Goal: Task Accomplishment & Management: Manage account settings

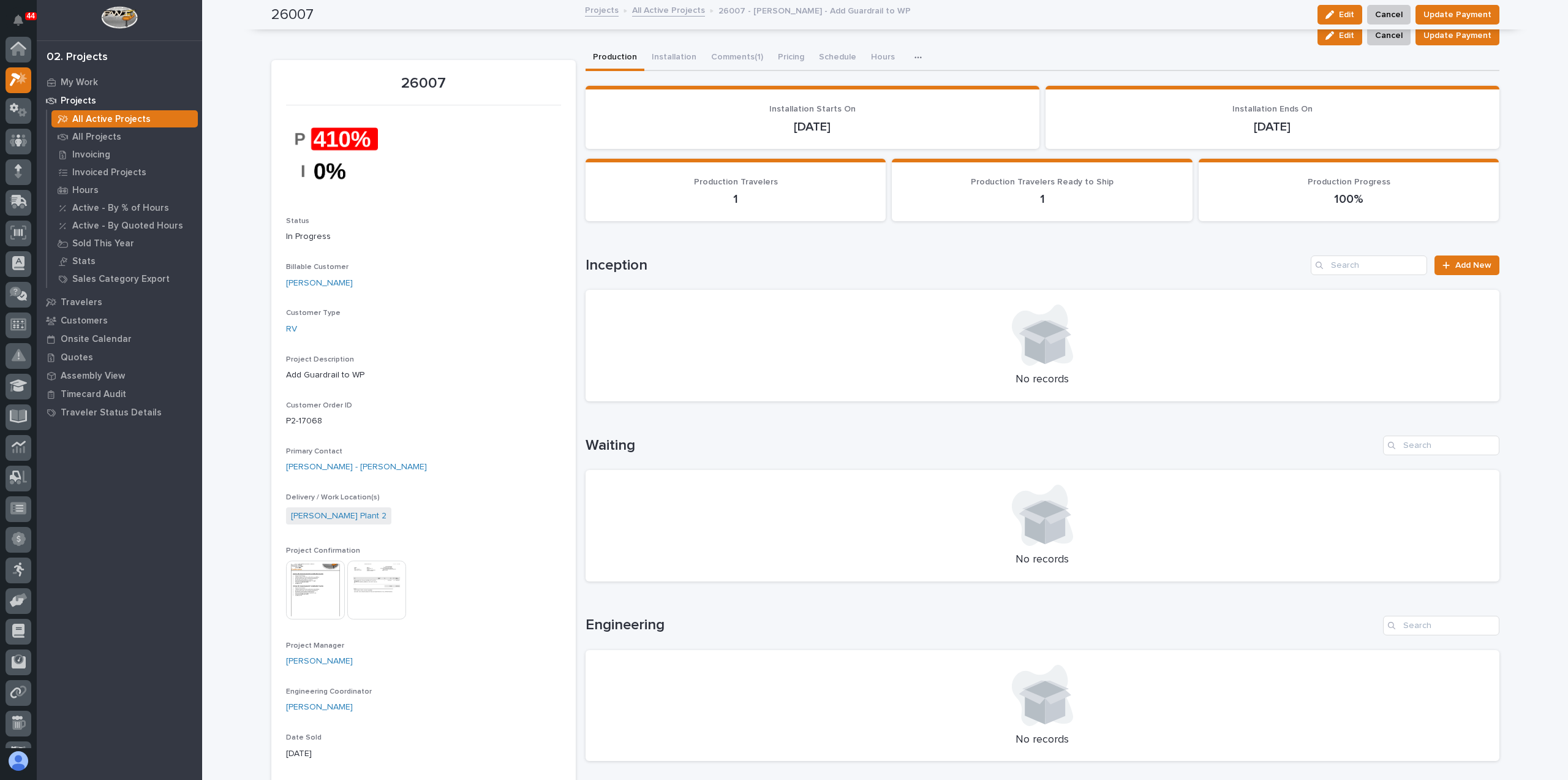
scroll to position [31, 0]
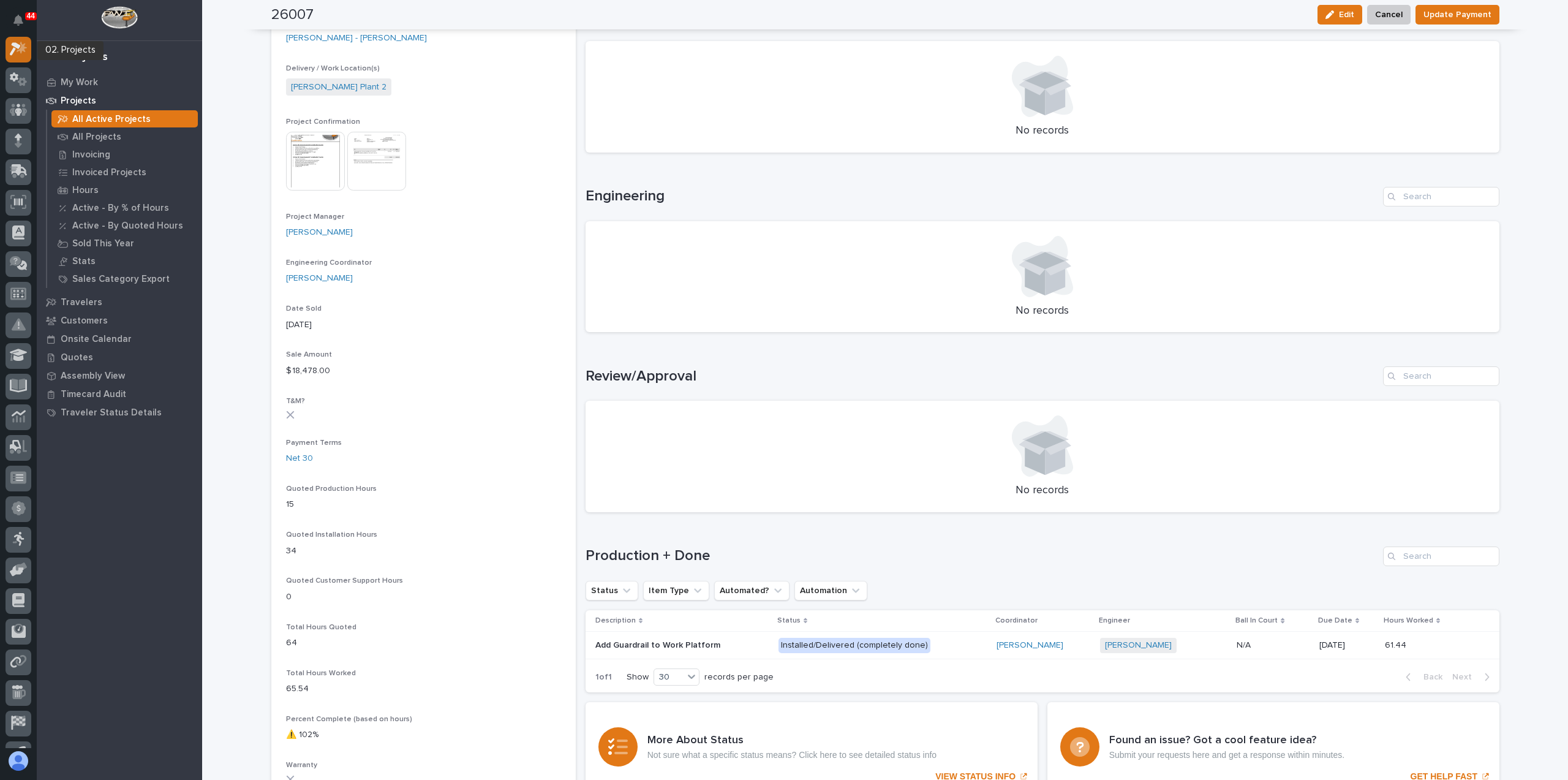
click at [11, 46] on icon at bounding box center [19, 49] width 18 height 14
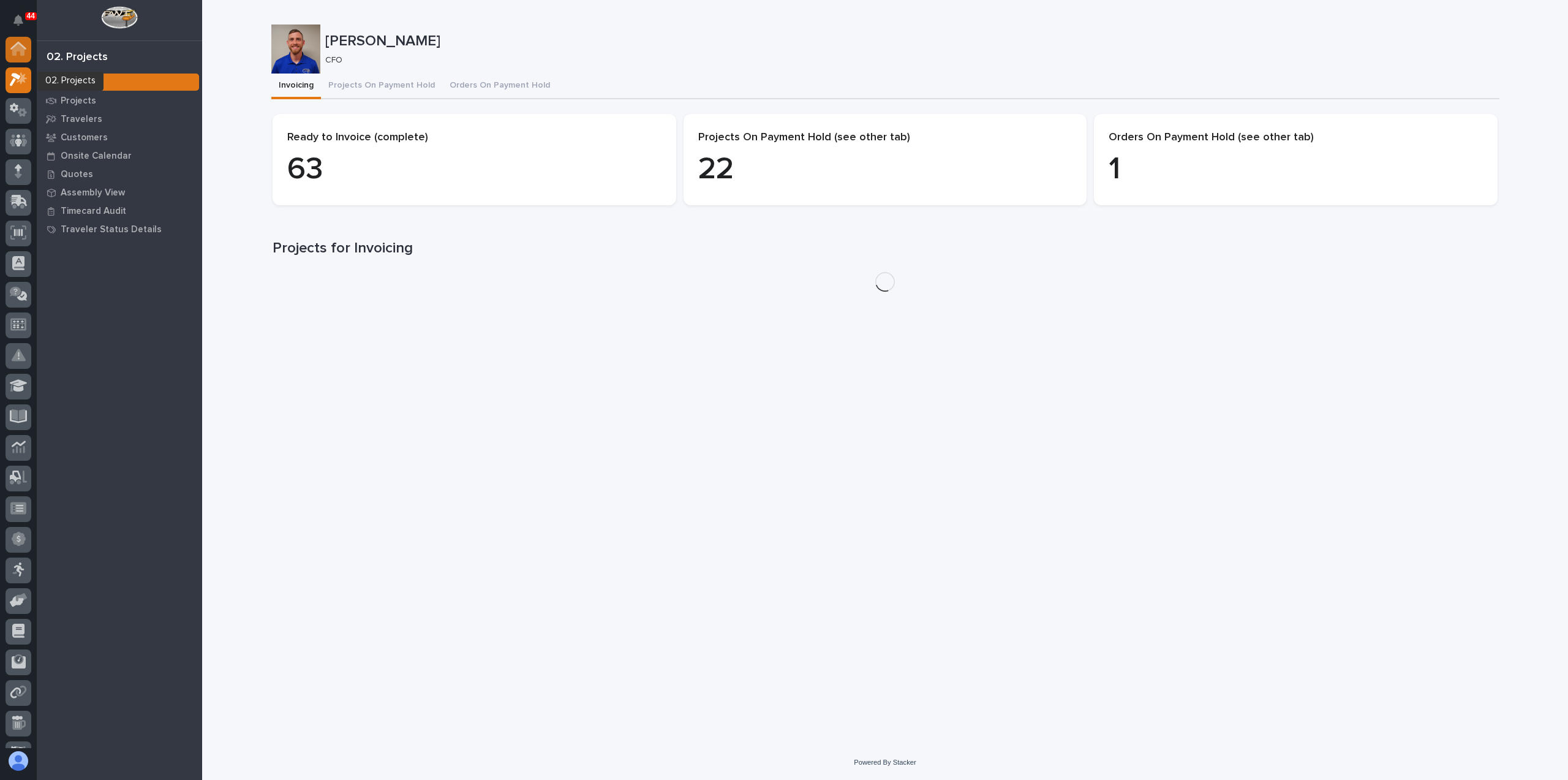
click at [16, 46] on icon at bounding box center [19, 45] width 16 height 8
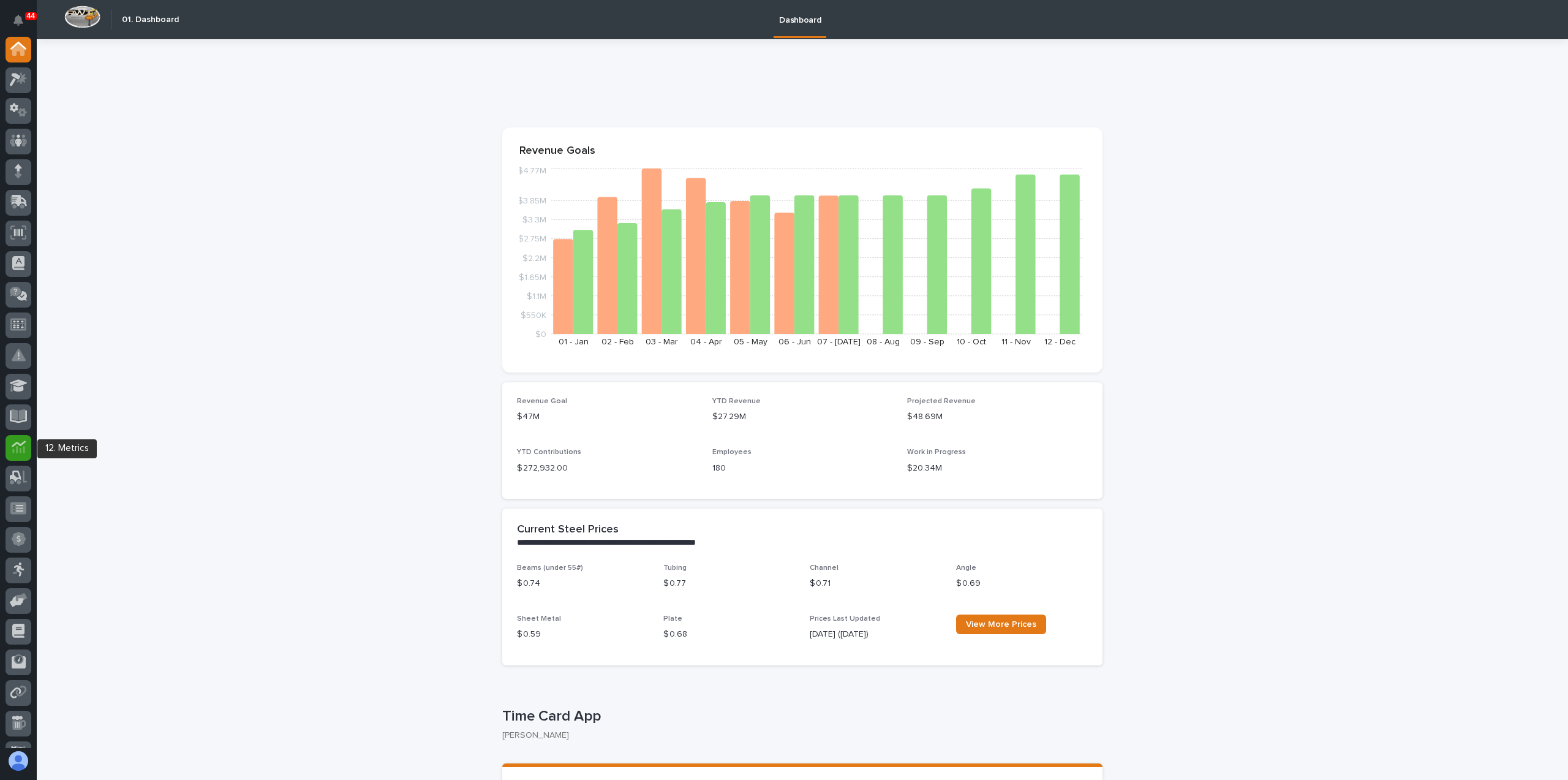
click at [18, 448] on icon at bounding box center [19, 447] width 14 height 14
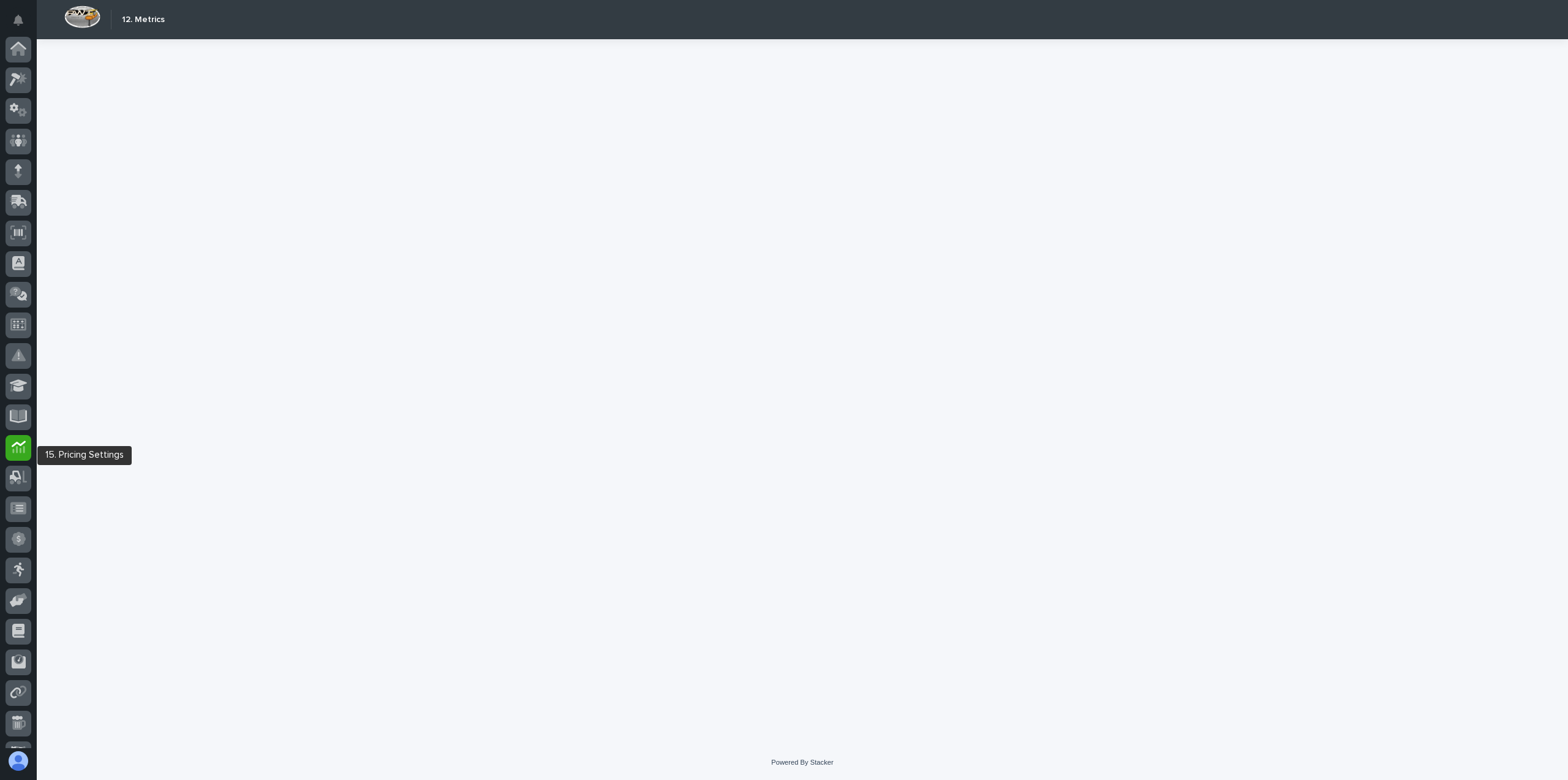
scroll to position [85, 0]
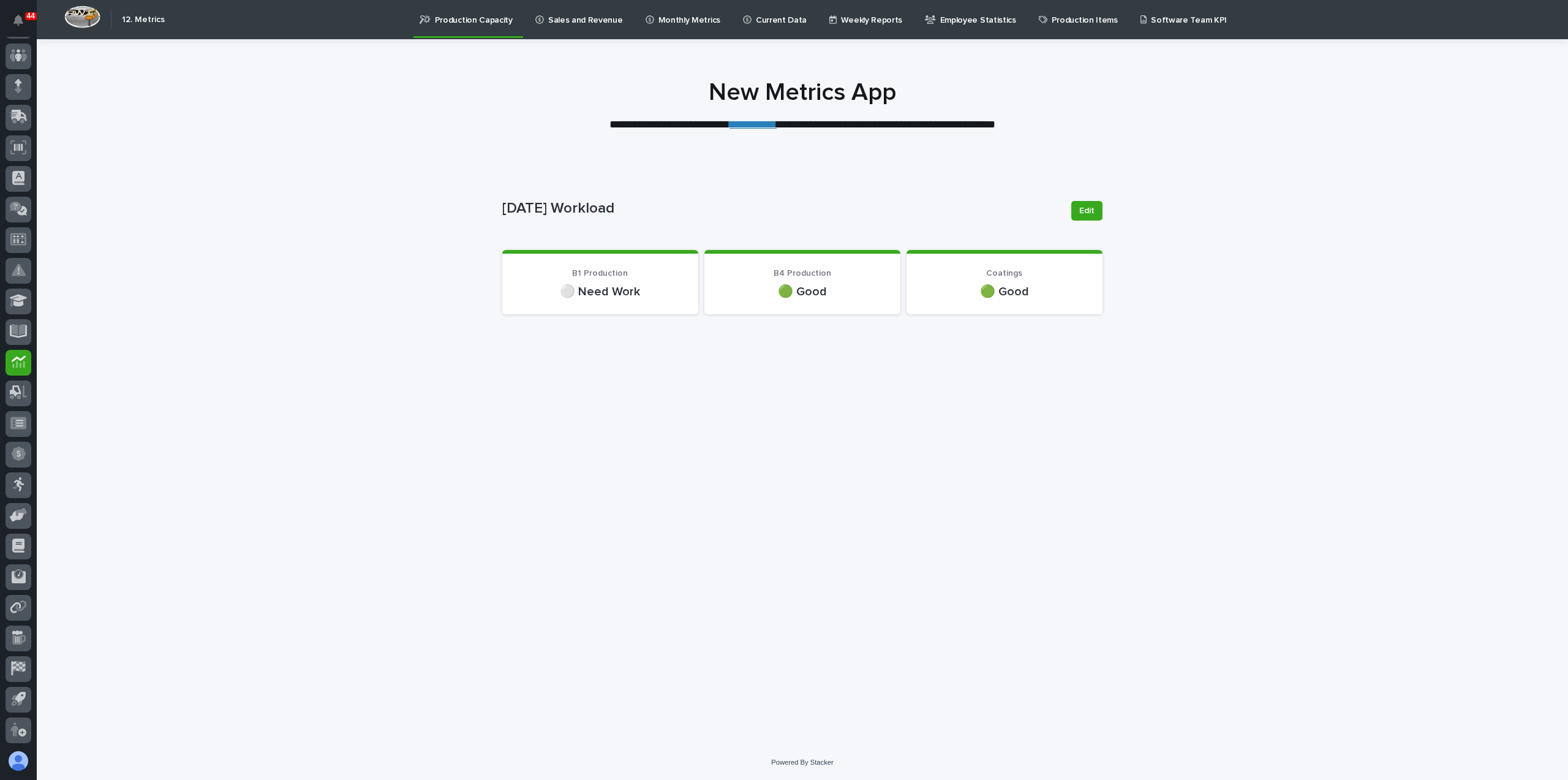
click at [562, 27] on link "Sales and Revenue" at bounding box center [581, 19] width 95 height 38
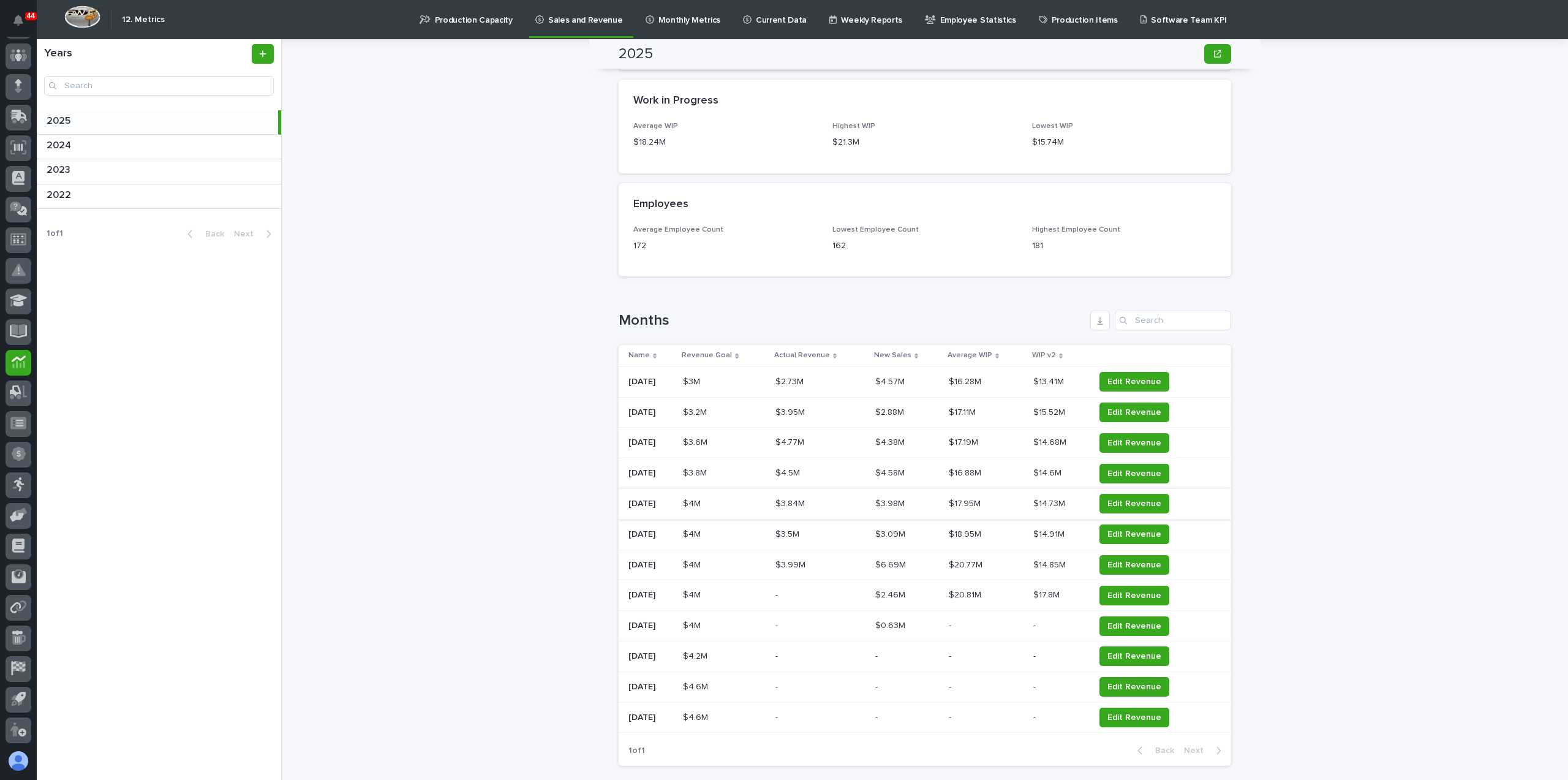
scroll to position [1164, 0]
click at [1097, 320] on icon "button" at bounding box center [1100, 318] width 6 height 8
click at [1148, 592] on span "Edit Revenue" at bounding box center [1134, 594] width 54 height 12
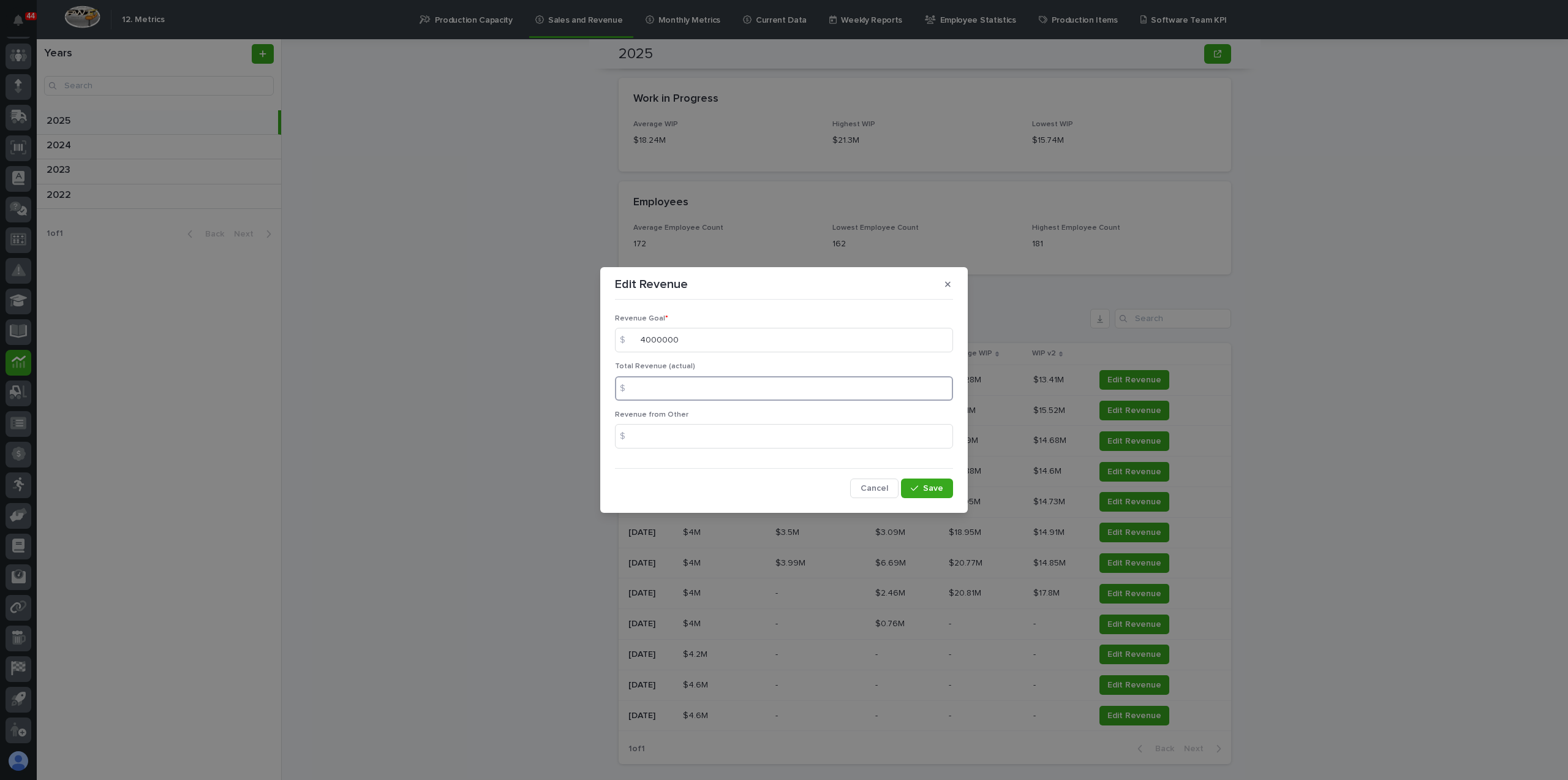
click at [677, 386] on input at bounding box center [784, 389] width 338 height 24
click at [646, 388] on input "3.89" at bounding box center [784, 389] width 338 height 24
click at [668, 390] on input "389" at bounding box center [784, 389] width 338 height 24
type input "3893787"
click at [937, 494] on button "Save" at bounding box center [927, 488] width 52 height 19
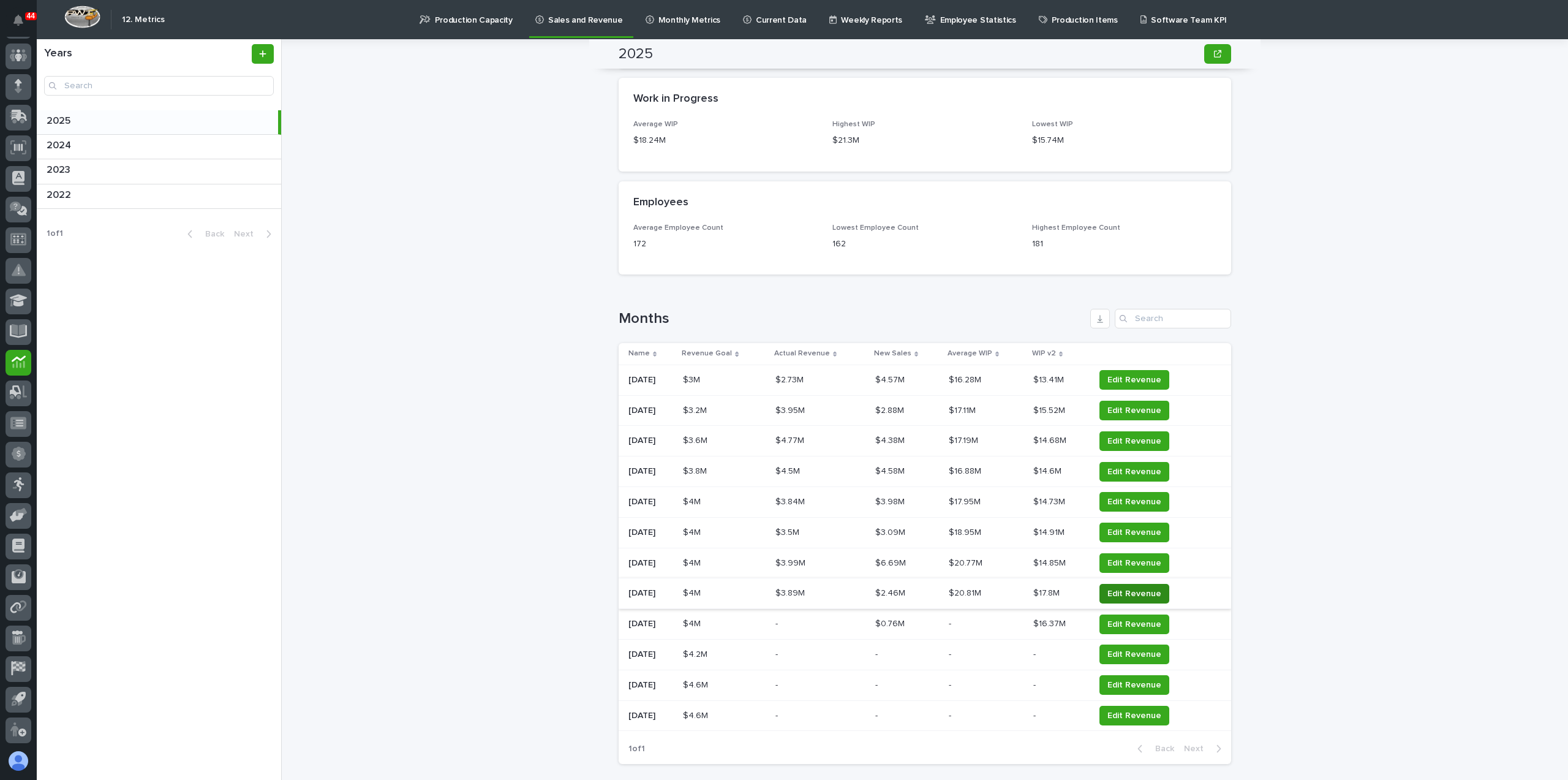
click at [1147, 596] on span "Edit Revenue" at bounding box center [1134, 594] width 54 height 12
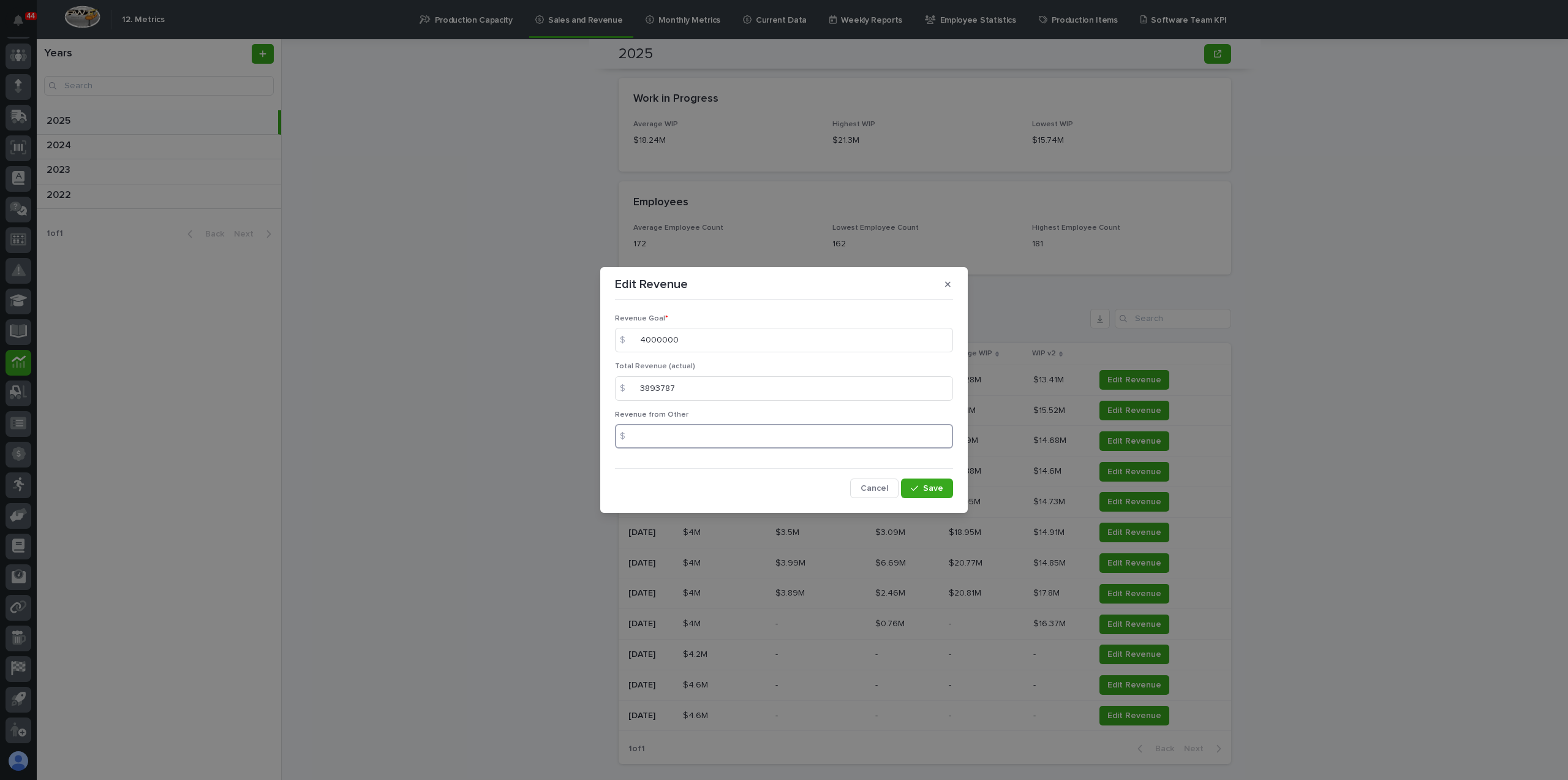
click at [828, 429] on input at bounding box center [784, 437] width 338 height 24
type input "658301"
click at [920, 488] on div "button" at bounding box center [917, 488] width 12 height 9
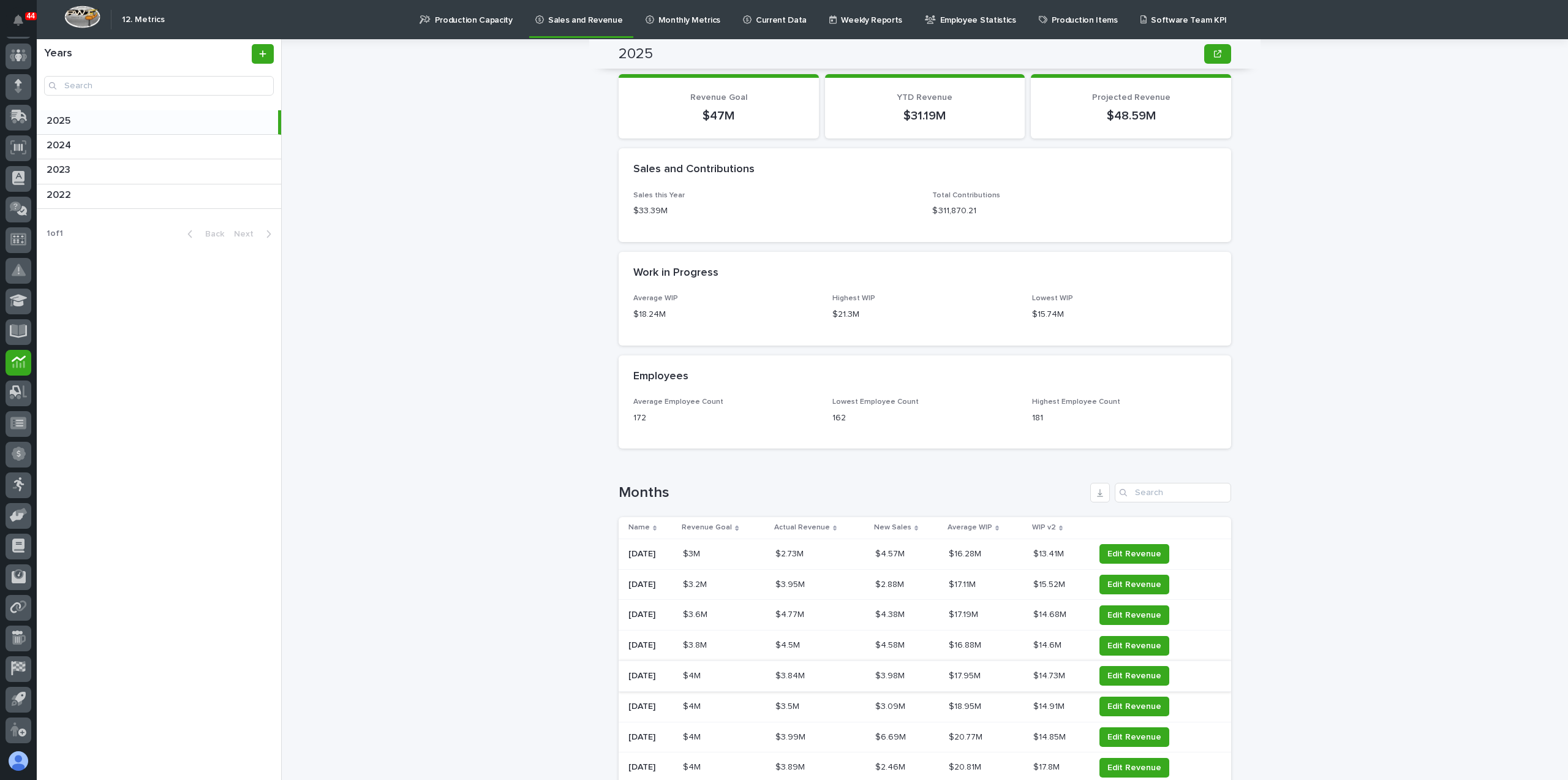
scroll to position [1103, 0]
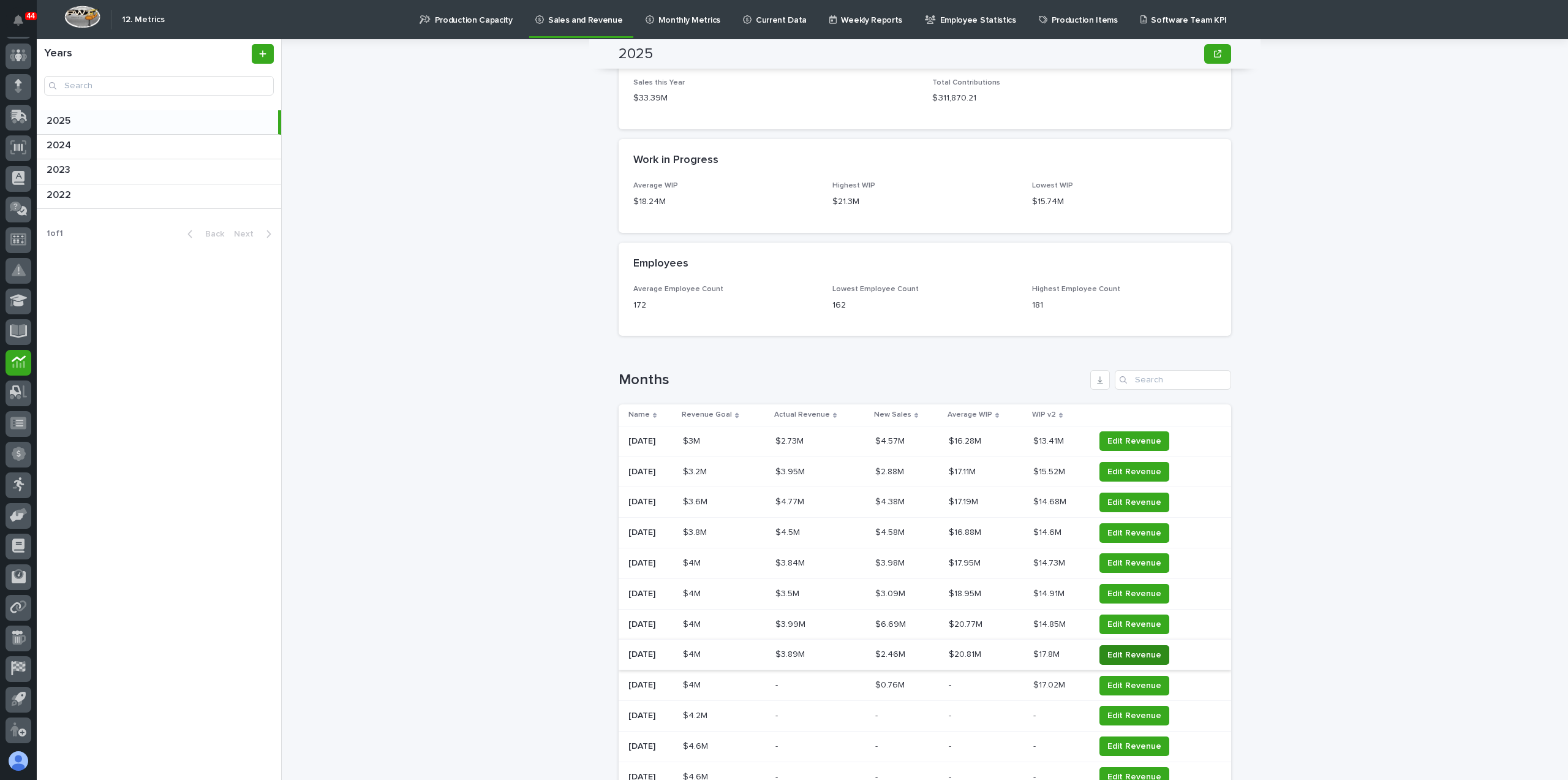
click at [1134, 656] on span "Edit Revenue" at bounding box center [1134, 655] width 54 height 12
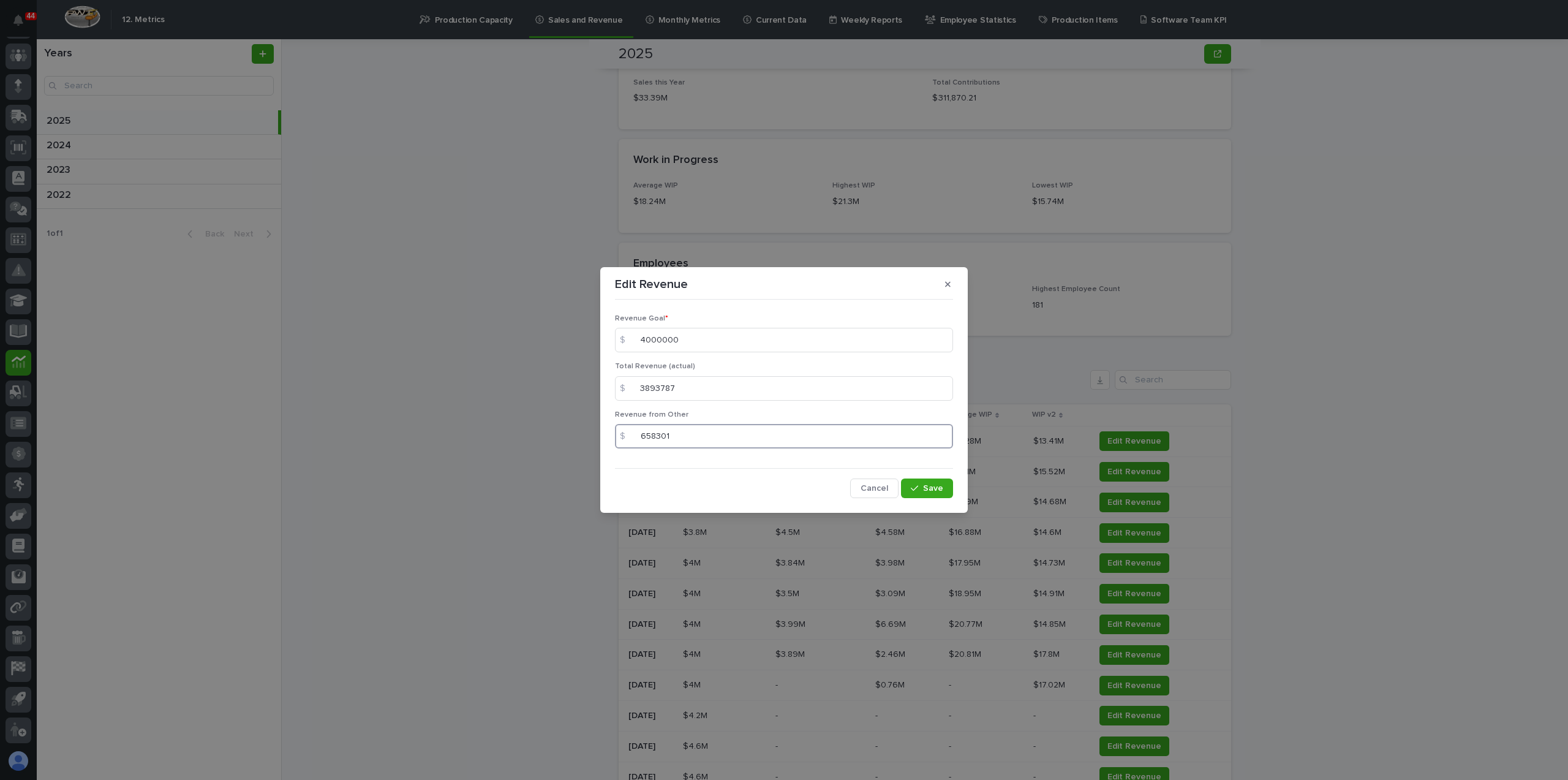
drag, startPoint x: 690, startPoint y: 437, endPoint x: 611, endPoint y: 437, distance: 79.0
click at [613, 434] on div "Revenue Goal * $ 4000000 Total Revenue (actual) $ 3893787 Revenue from Other $ …" at bounding box center [784, 401] width 344 height 200
click at [927, 490] on span "Save" at bounding box center [933, 488] width 20 height 9
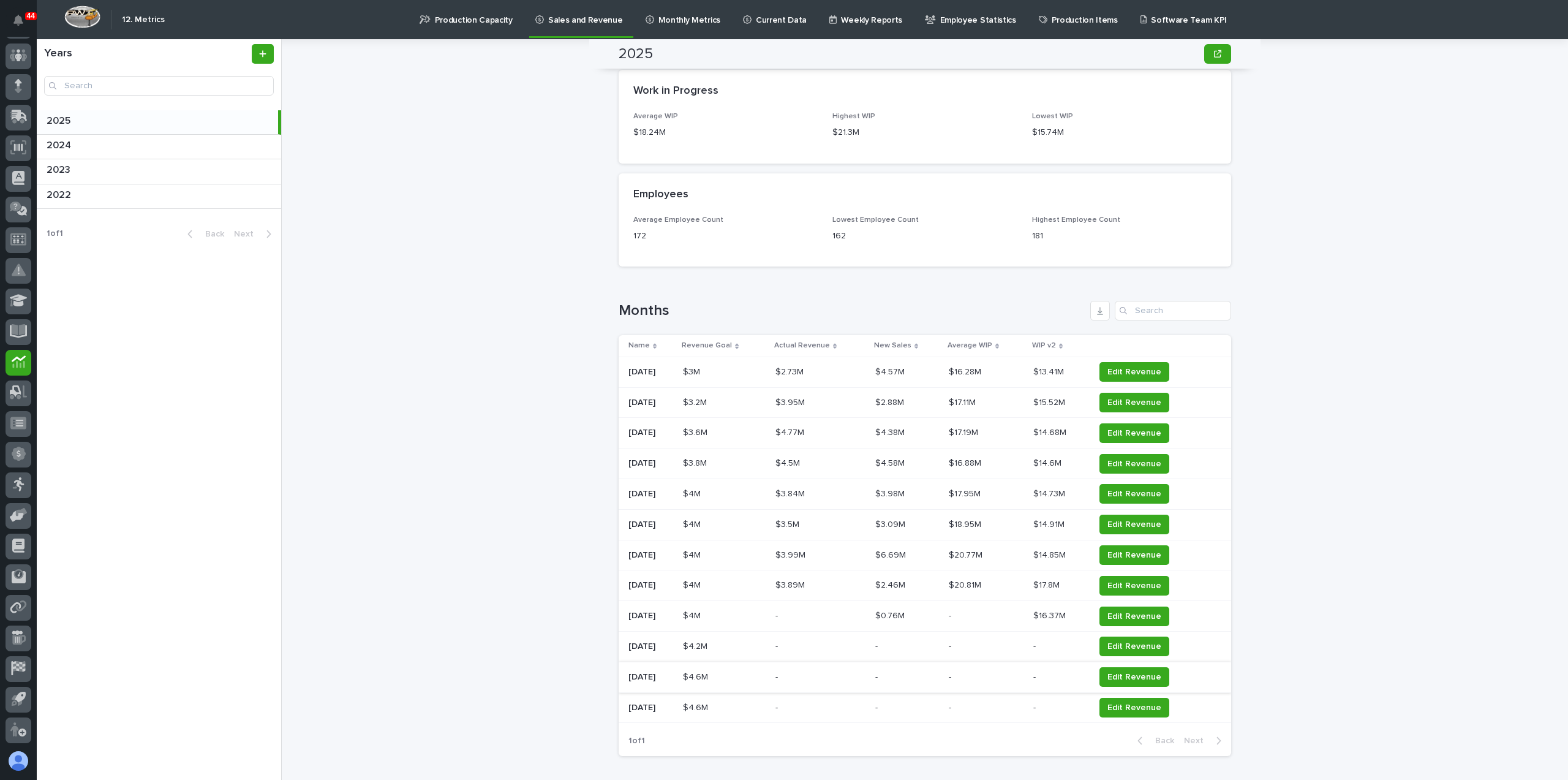
scroll to position [1193, 0]
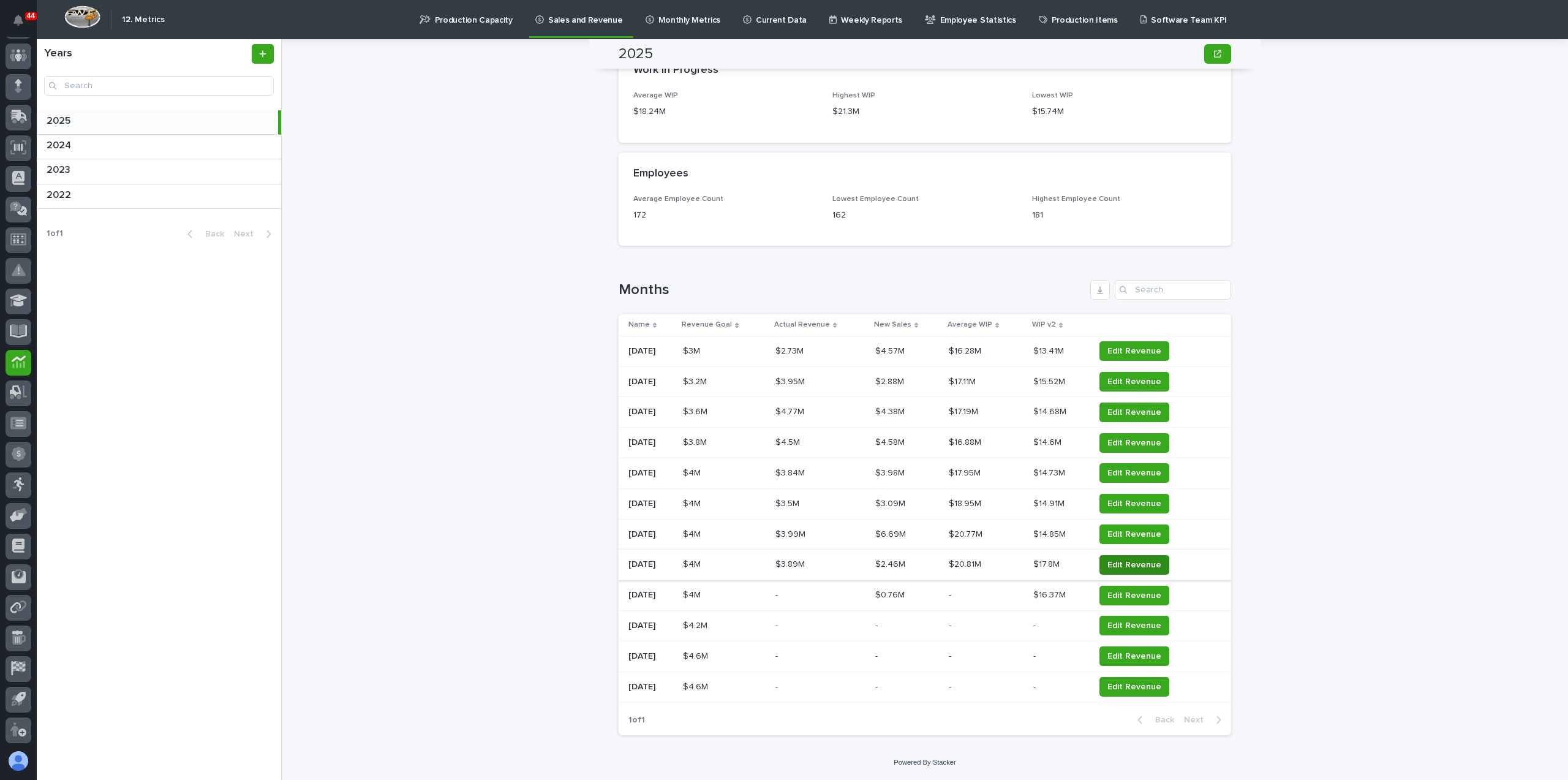
click at [1129, 563] on span "Edit Revenue" at bounding box center [1134, 565] width 54 height 12
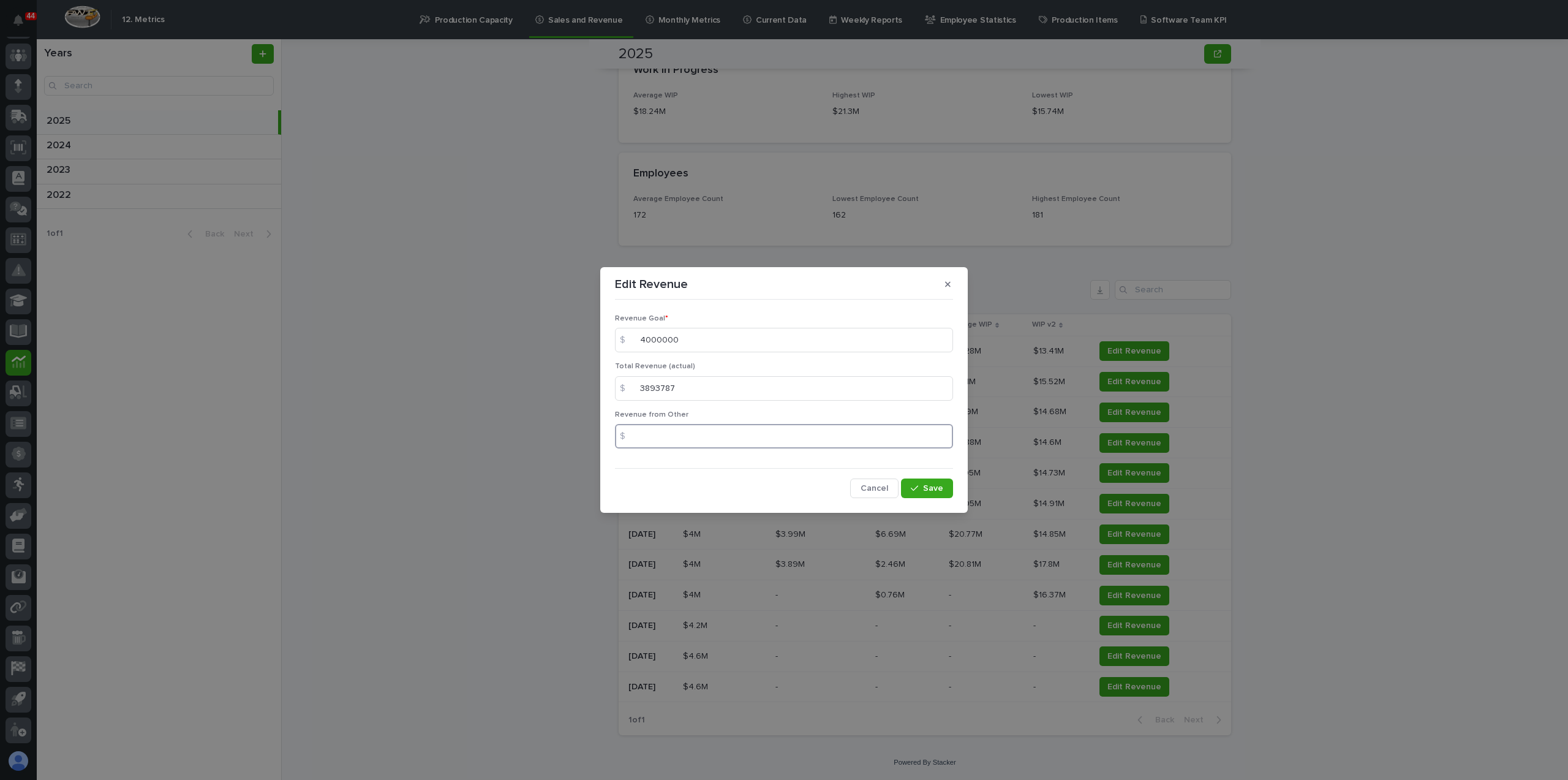
click at [681, 442] on input at bounding box center [784, 437] width 338 height 24
type input "771699"
click at [932, 488] on span "Save" at bounding box center [933, 488] width 20 height 9
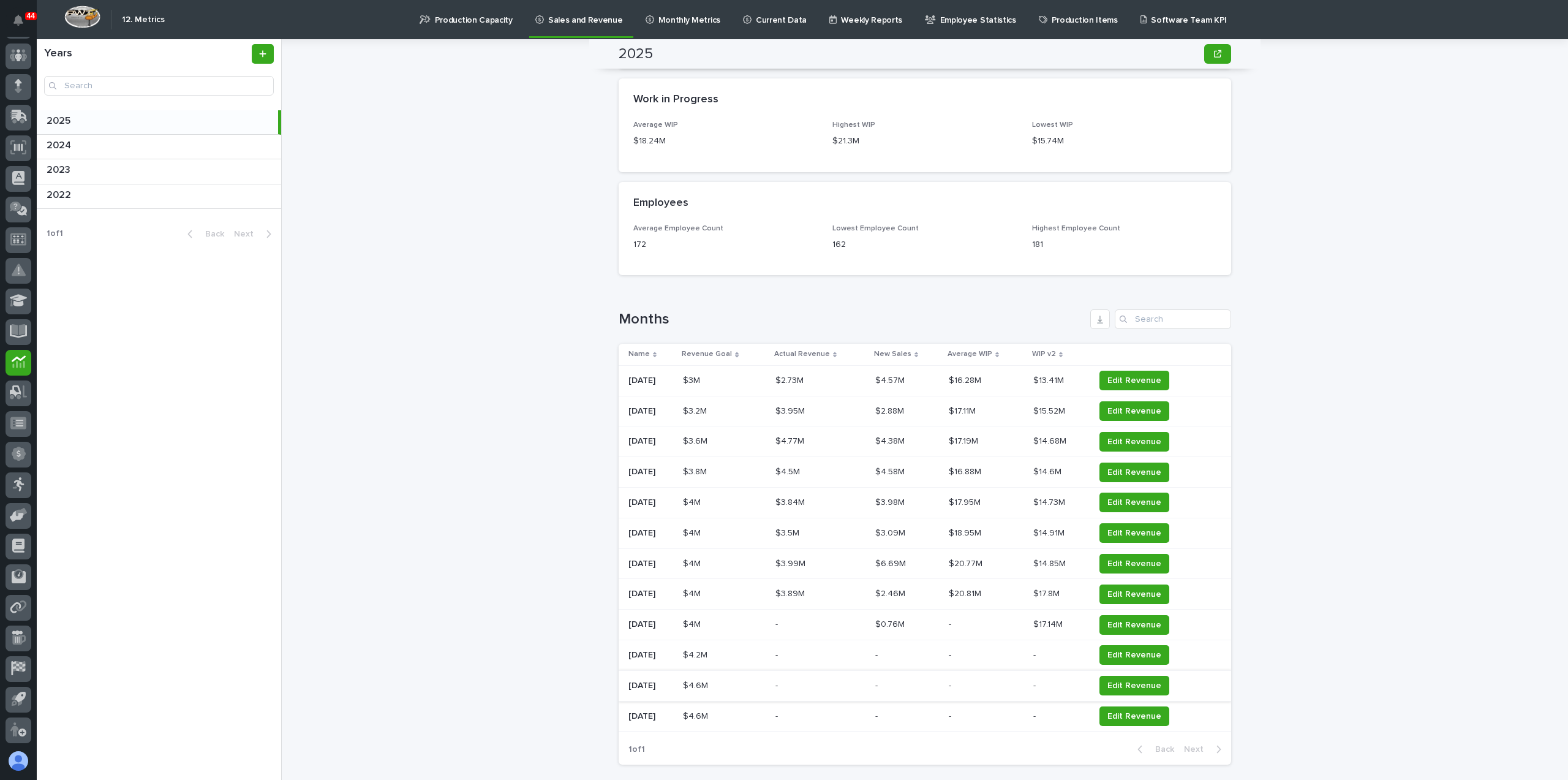
scroll to position [1164, 0]
click at [1053, 352] on p "WIP v2" at bounding box center [1043, 353] width 24 height 14
click at [646, 353] on div "Name" at bounding box center [651, 353] width 46 height 14
click at [630, 349] on p "Name" at bounding box center [639, 353] width 21 height 14
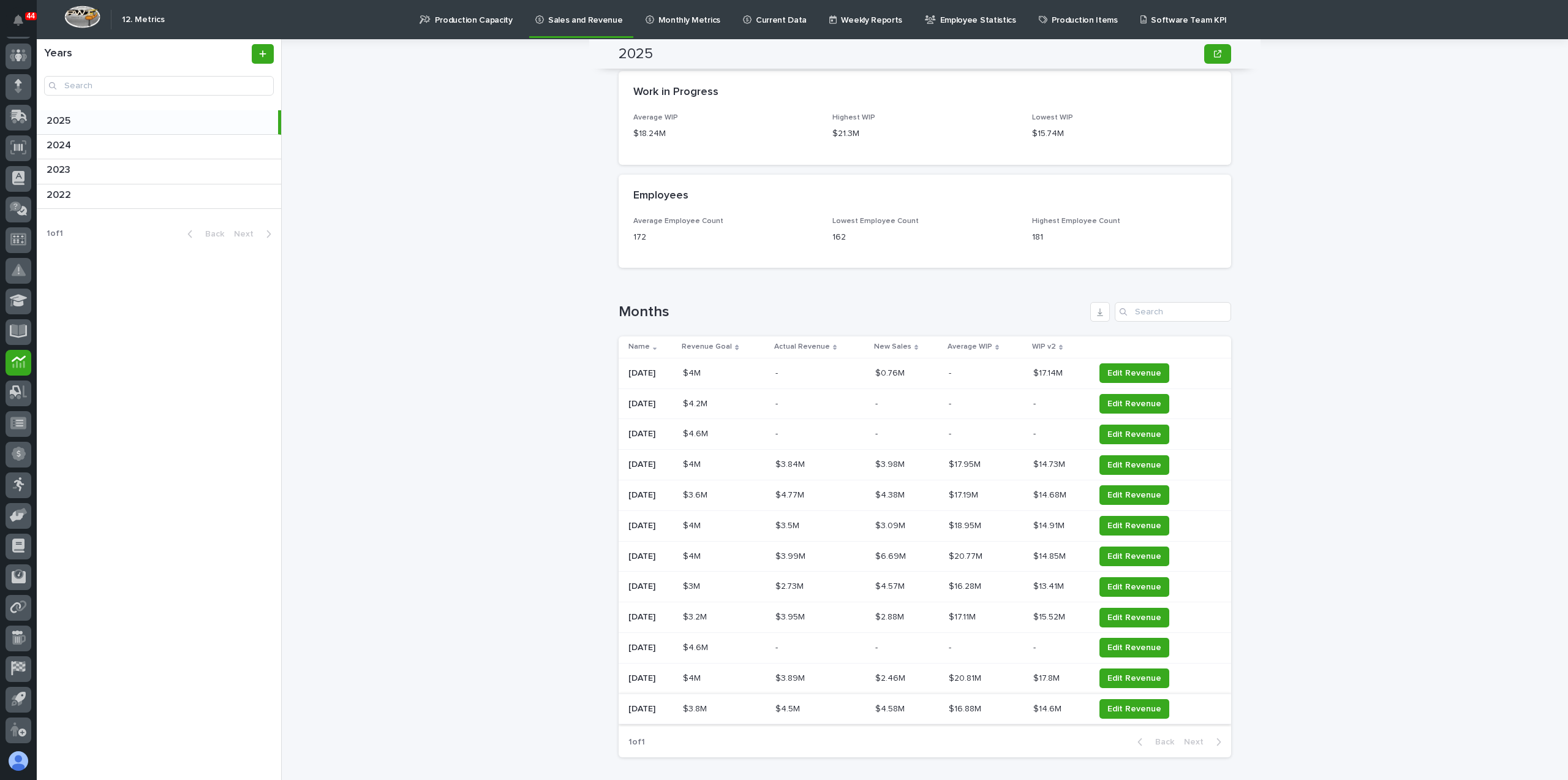
scroll to position [1193, 0]
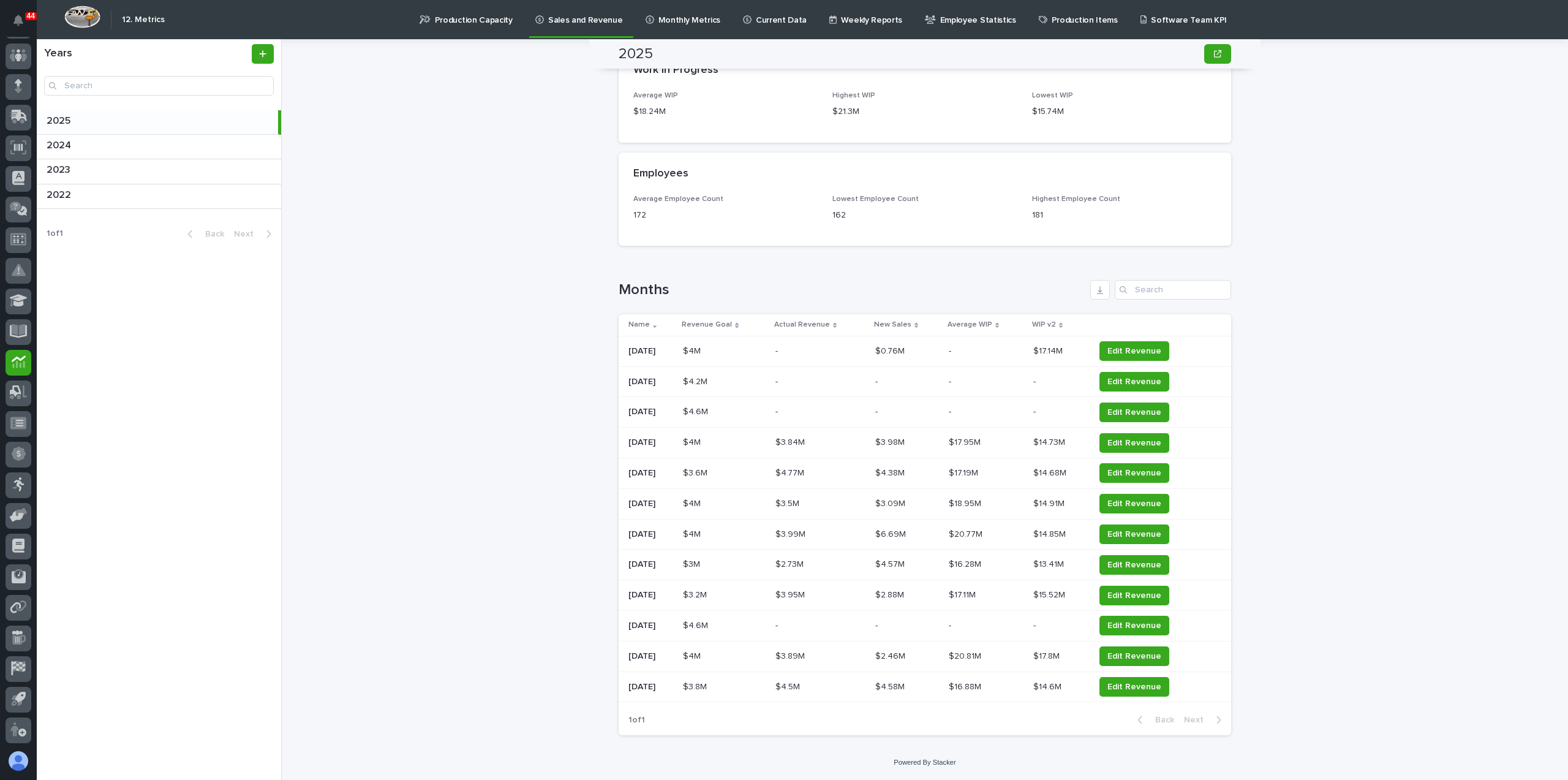
click at [1470, 536] on div "2025 2025 Sorry, there was an error saving your record. Please try again. Pleas…" at bounding box center [932, 409] width 1272 height 741
click at [17, 80] on icon at bounding box center [19, 80] width 18 height 14
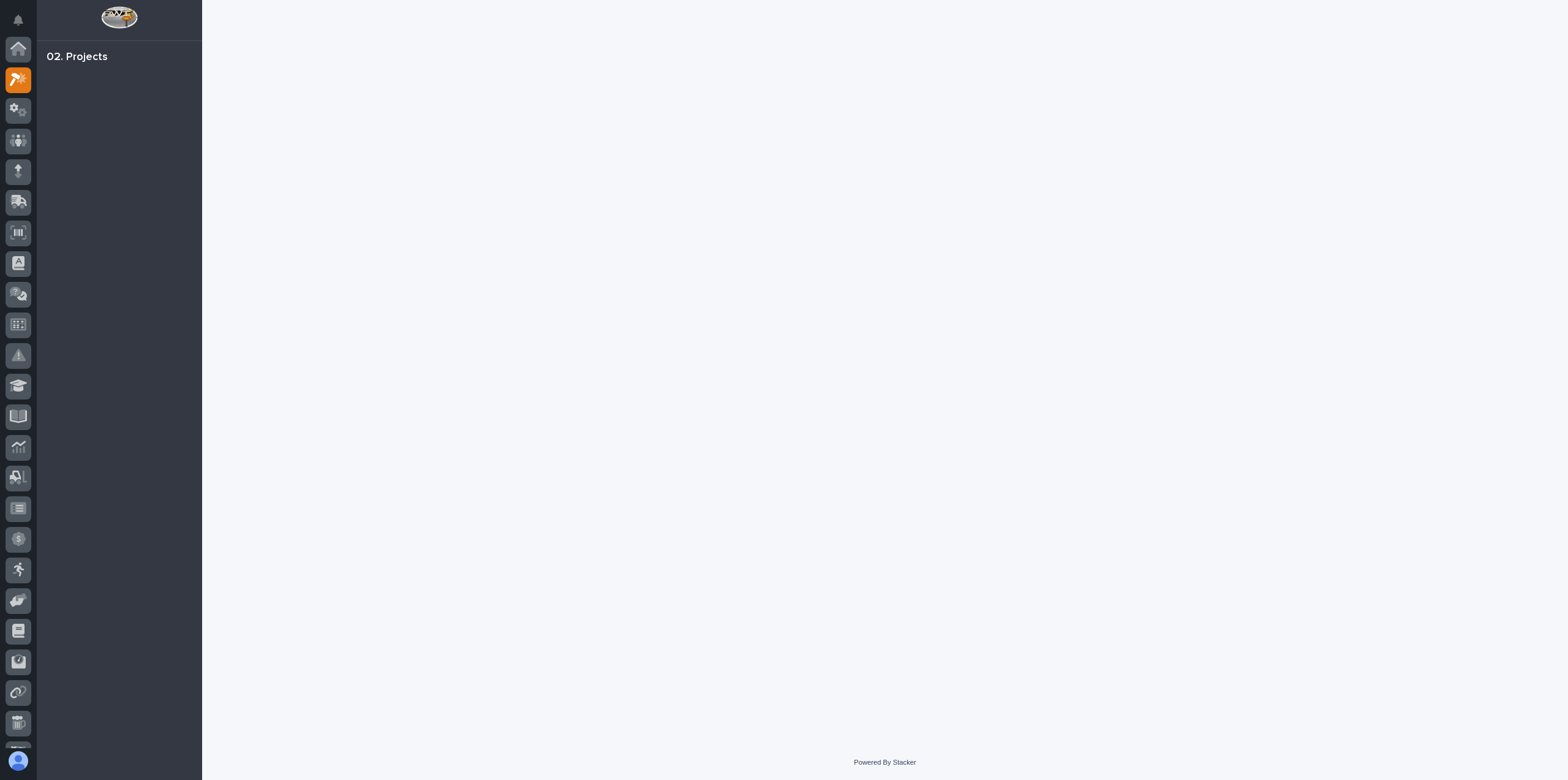
scroll to position [31, 0]
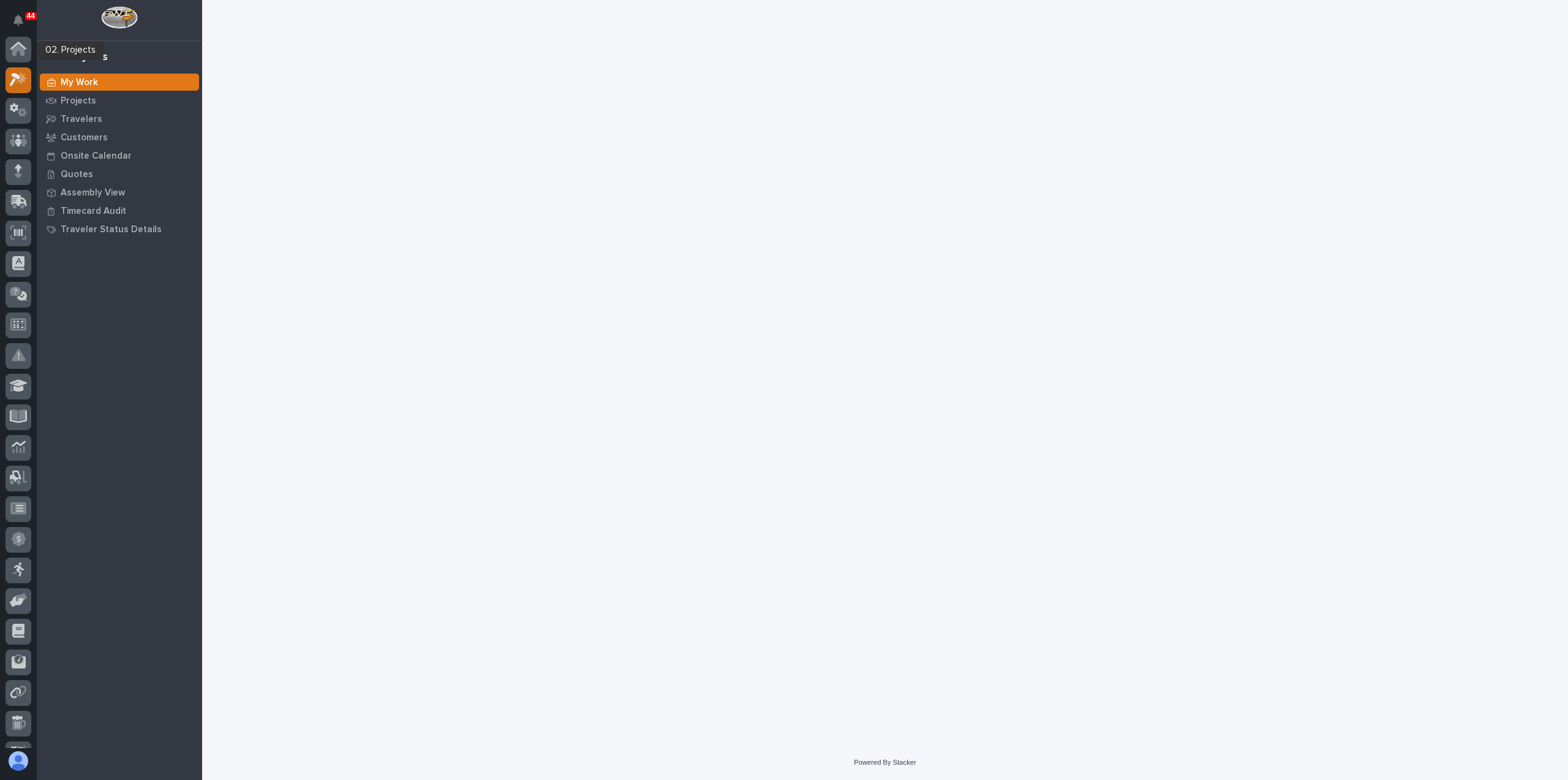
scroll to position [31, 0]
click at [15, 56] on icon at bounding box center [19, 49] width 18 height 14
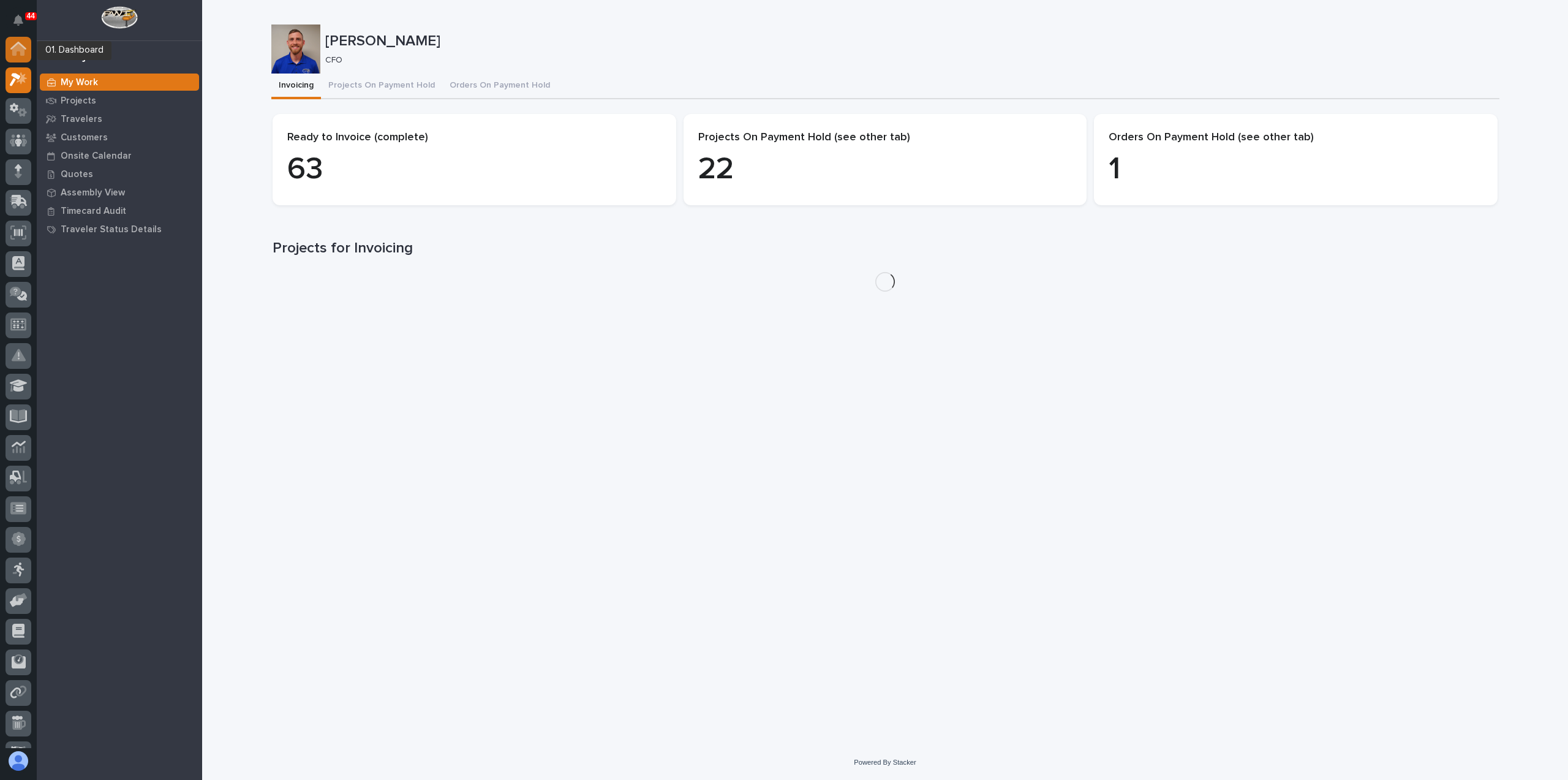
click at [15, 47] on icon at bounding box center [18, 50] width 12 height 12
